Goal: Find specific page/section: Find specific page/section

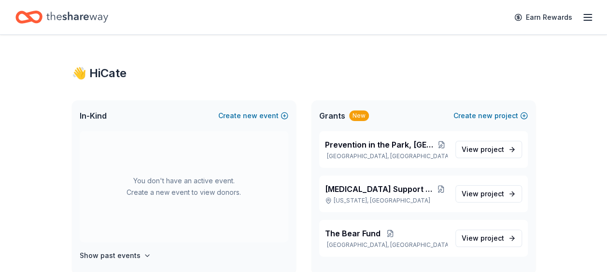
click at [584, 18] on icon "button" at bounding box center [588, 18] width 12 height 12
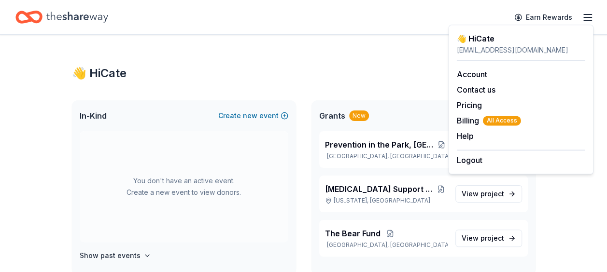
click at [317, 71] on div "👋 Hi Cate" at bounding box center [303, 73] width 463 height 15
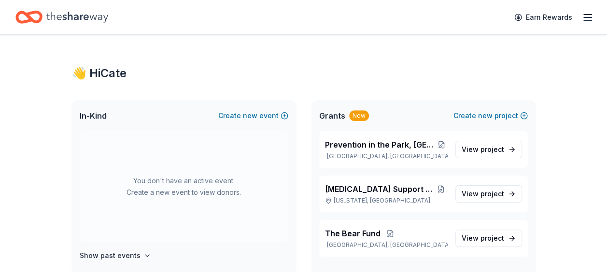
click at [98, 15] on icon "Home" at bounding box center [77, 17] width 62 height 20
click at [89, 15] on icon "Home" at bounding box center [77, 17] width 62 height 20
click at [495, 194] on span "project" at bounding box center [492, 194] width 24 height 8
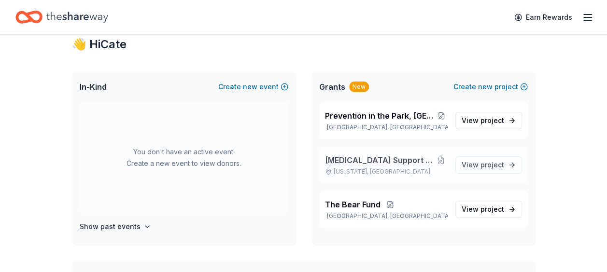
scroll to position [48, 0]
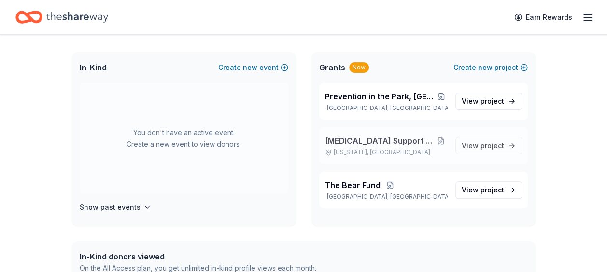
click at [404, 141] on span "[MEDICAL_DATA] Support Community (HQ)" at bounding box center [380, 141] width 110 height 12
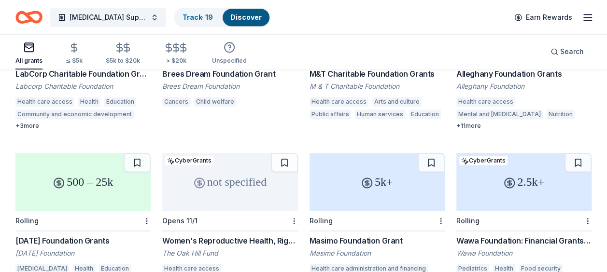
scroll to position [590, 0]
